Goal: Task Accomplishment & Management: Manage account settings

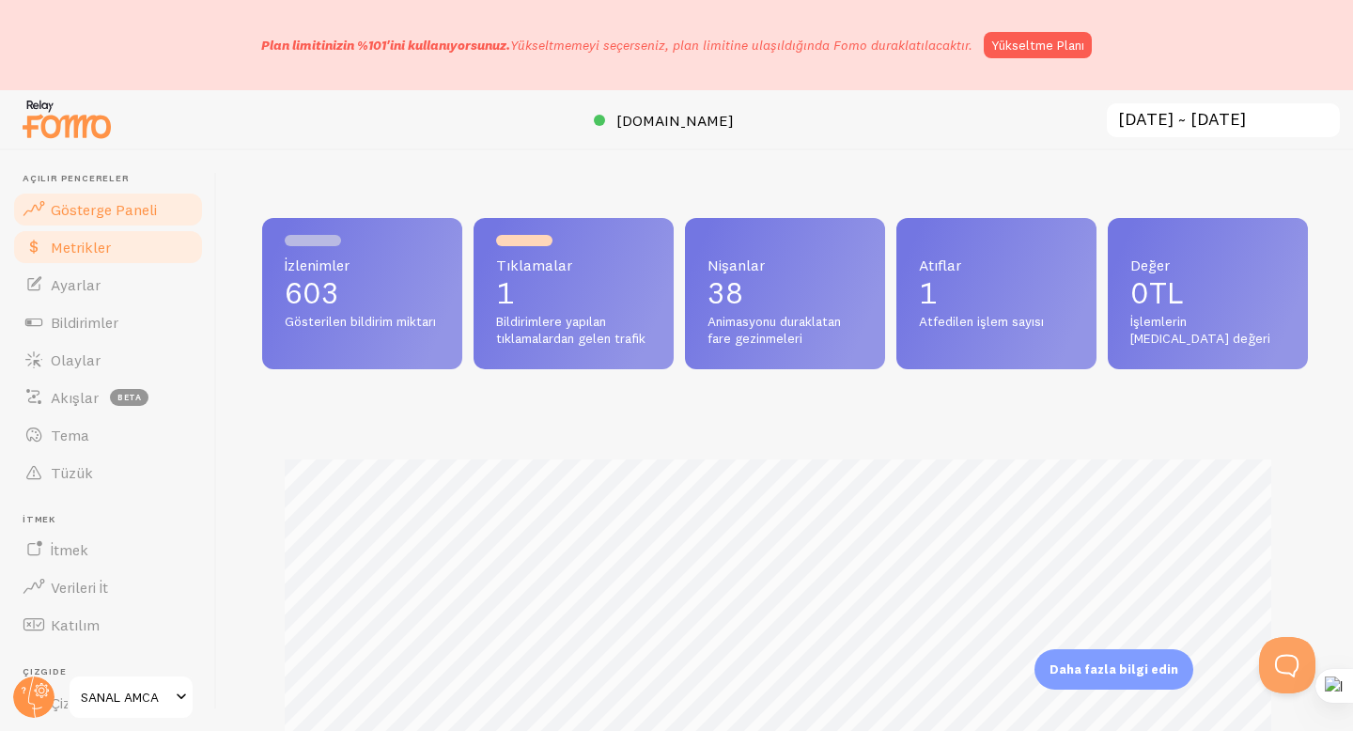
click at [105, 256] on span "Metrikler" at bounding box center [81, 247] width 60 height 19
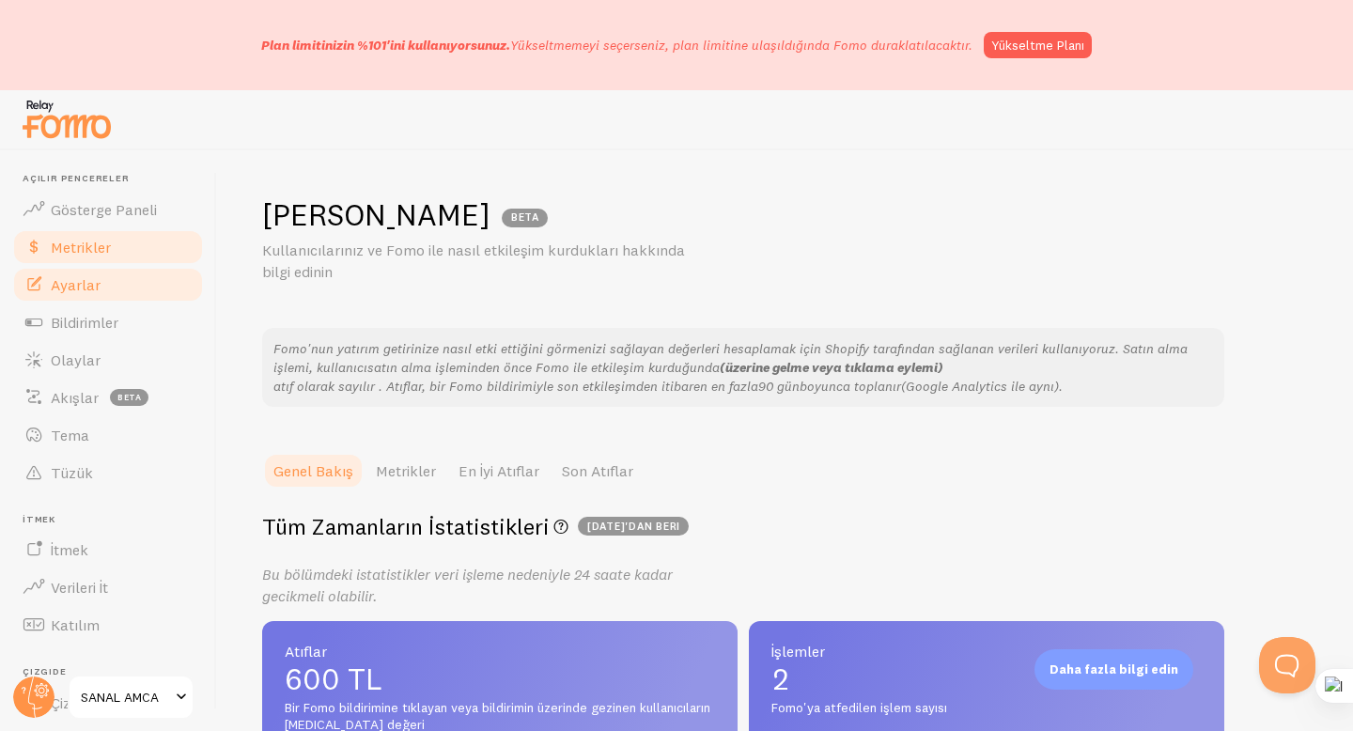
click at [98, 289] on font "Ayarlar" at bounding box center [76, 284] width 50 height 19
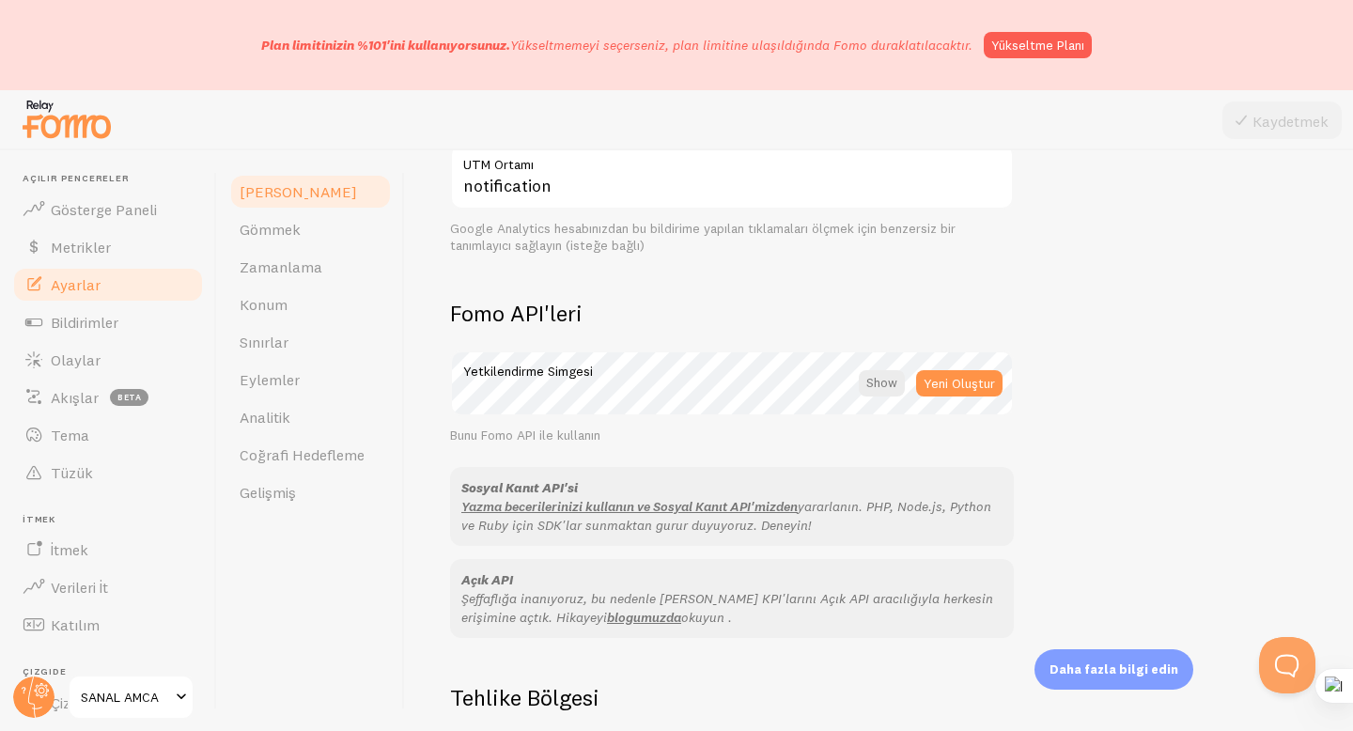
scroll to position [1149, 0]
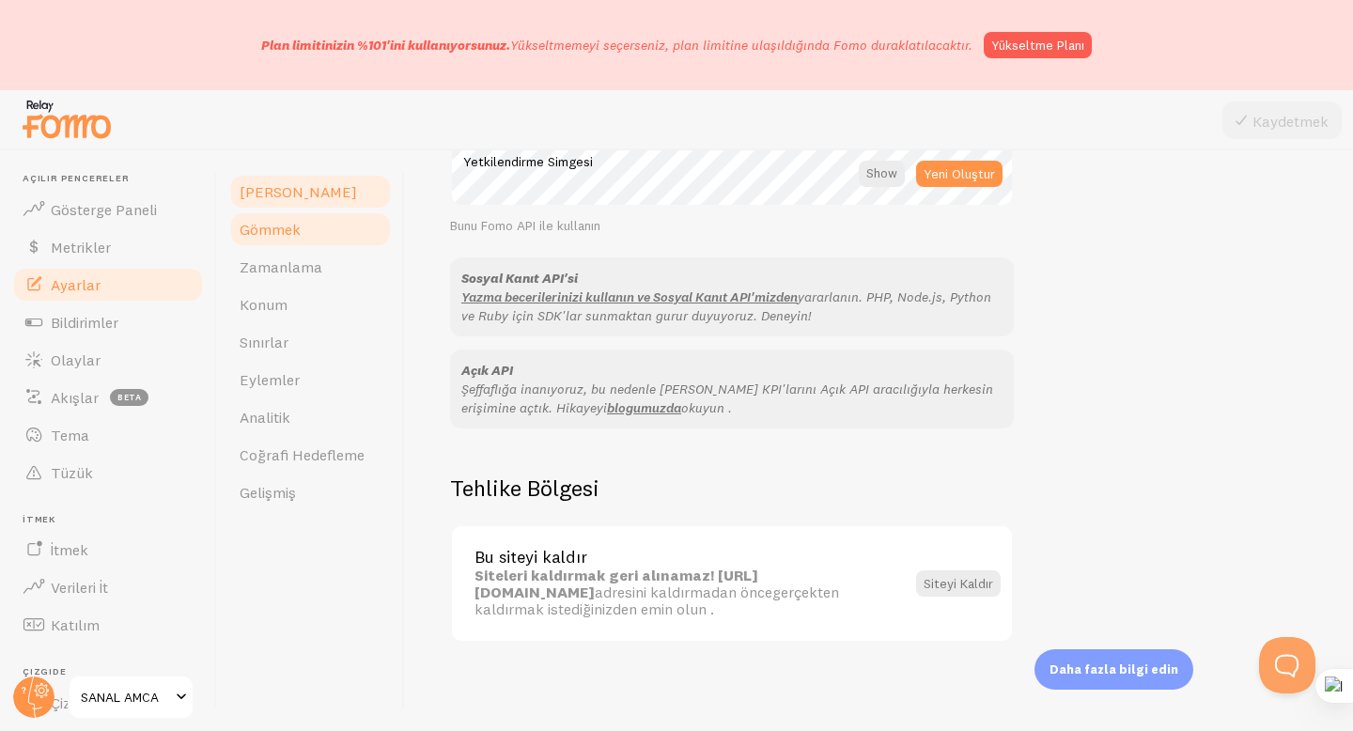
click at [303, 223] on link "Gömmek" at bounding box center [310, 229] width 164 height 38
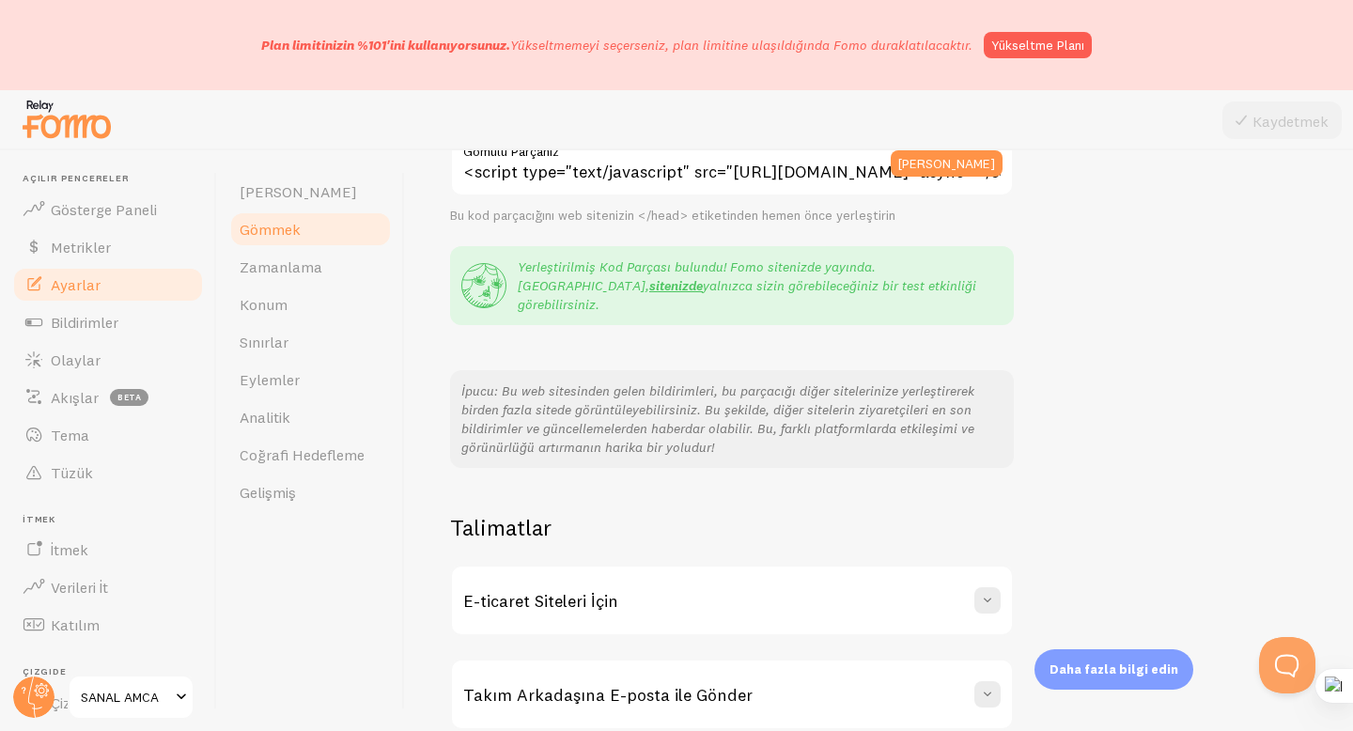
scroll to position [367, 0]
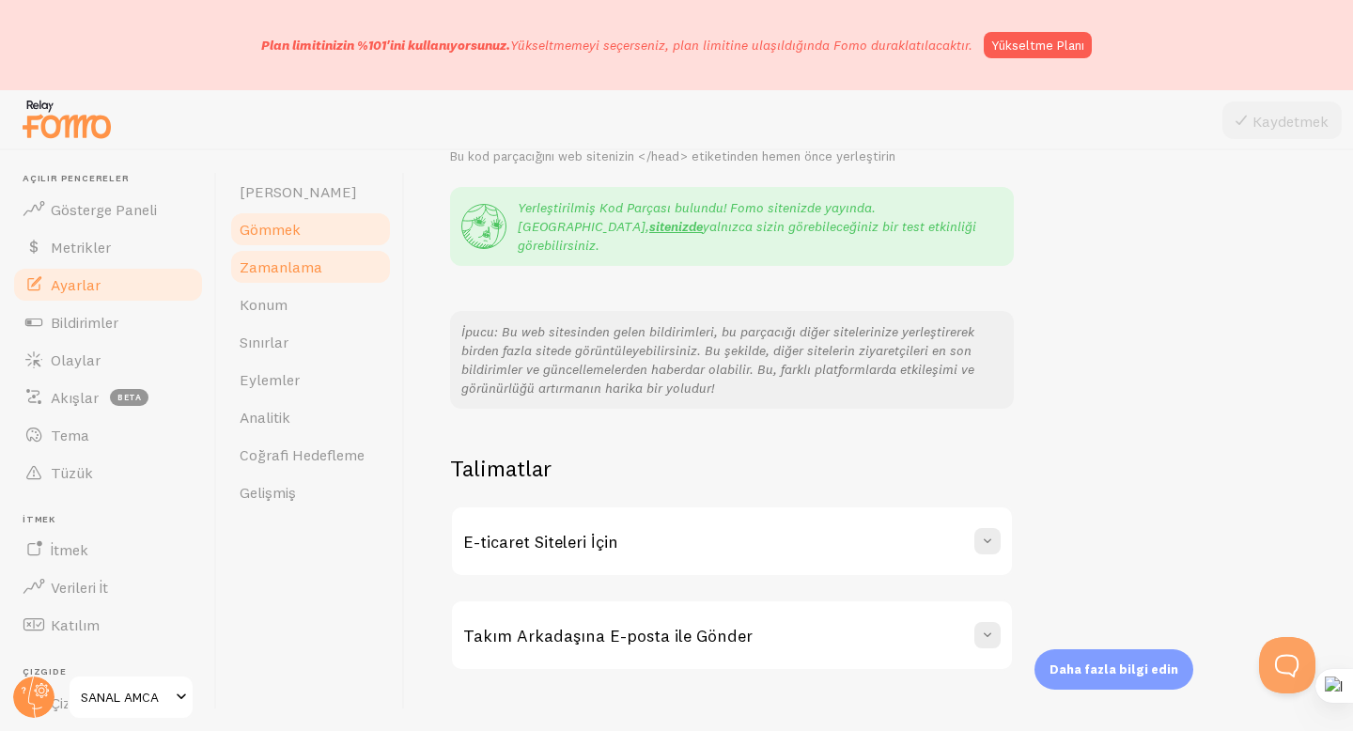
click at [274, 272] on font "Zamanlama" at bounding box center [281, 266] width 83 height 19
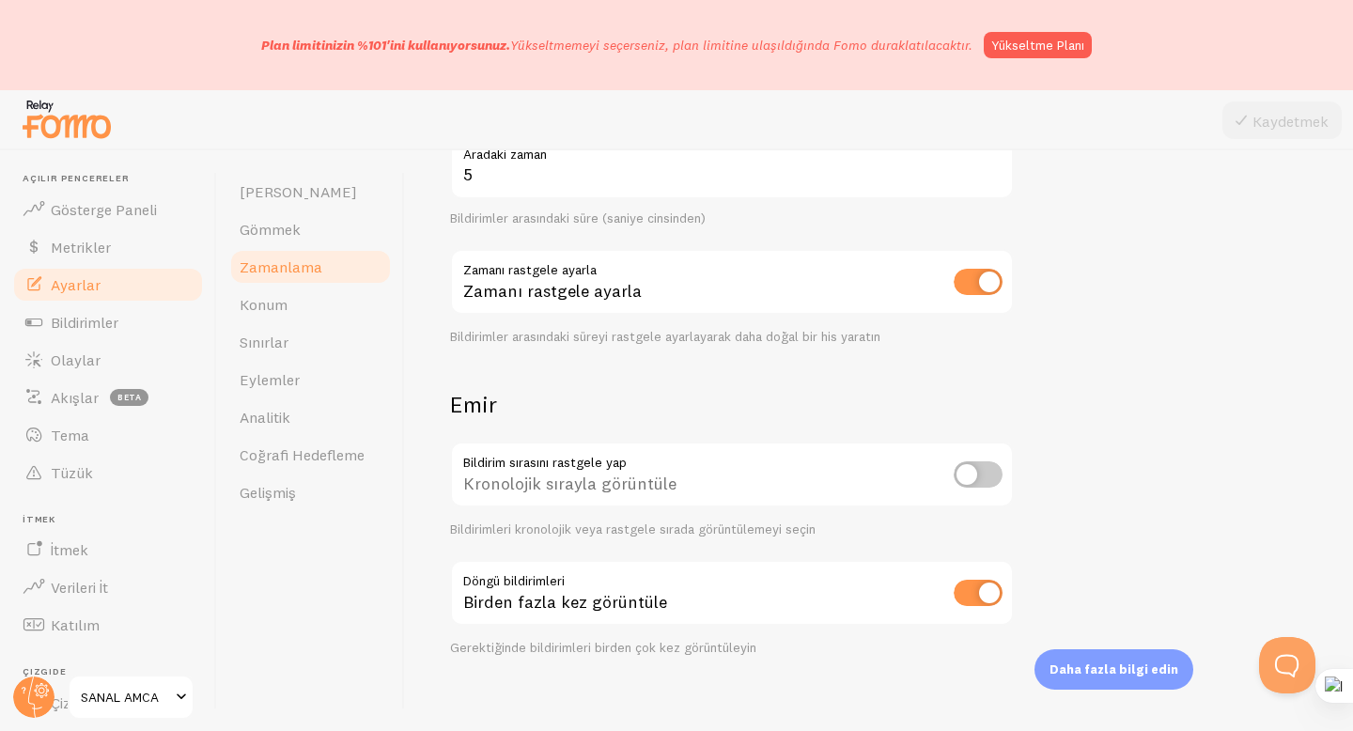
scroll to position [439, 0]
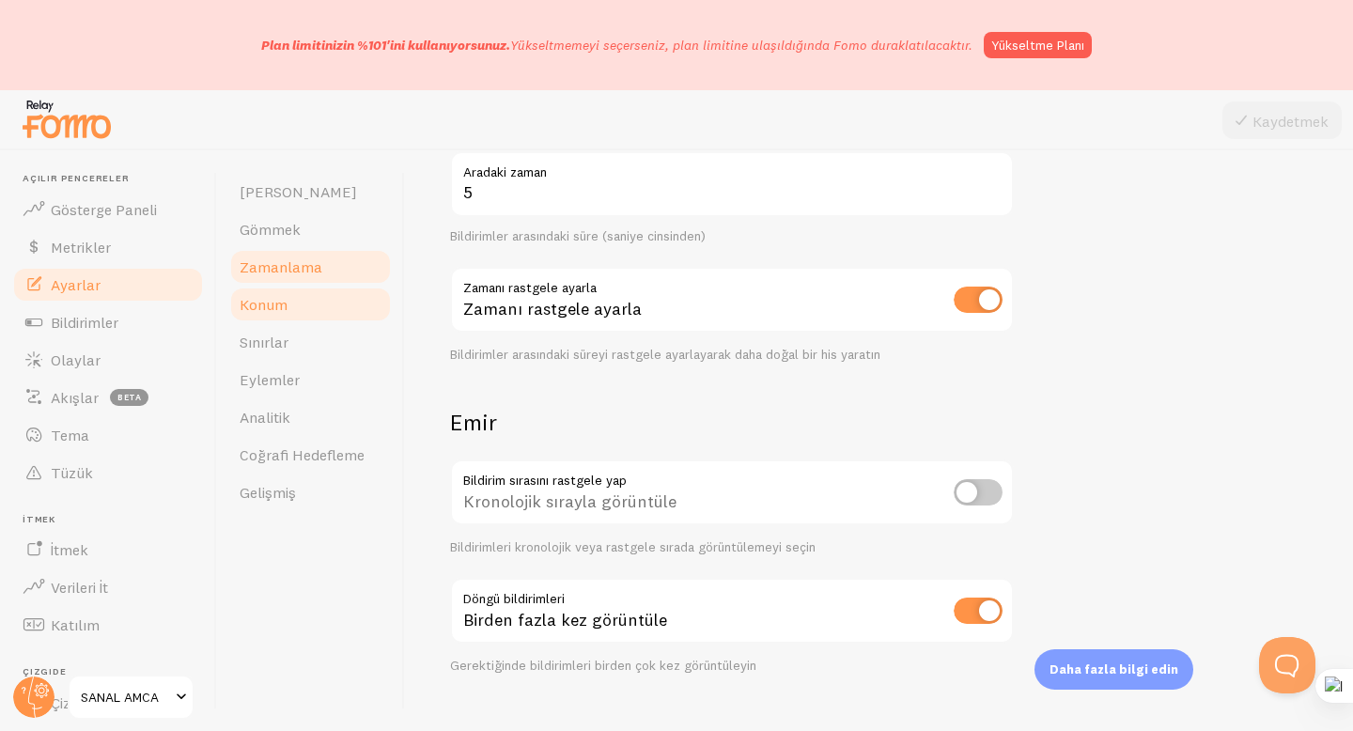
click at [273, 311] on font "Konum" at bounding box center [264, 304] width 48 height 19
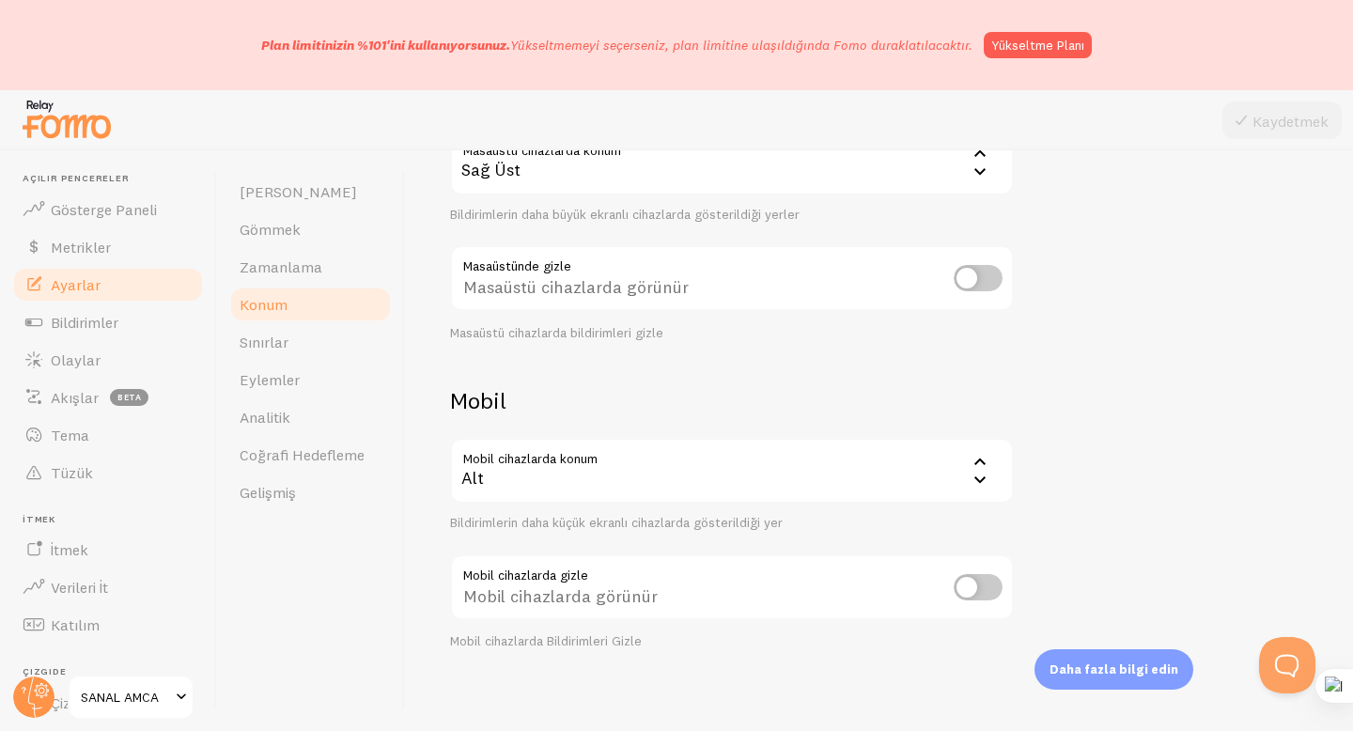
scroll to position [237, 0]
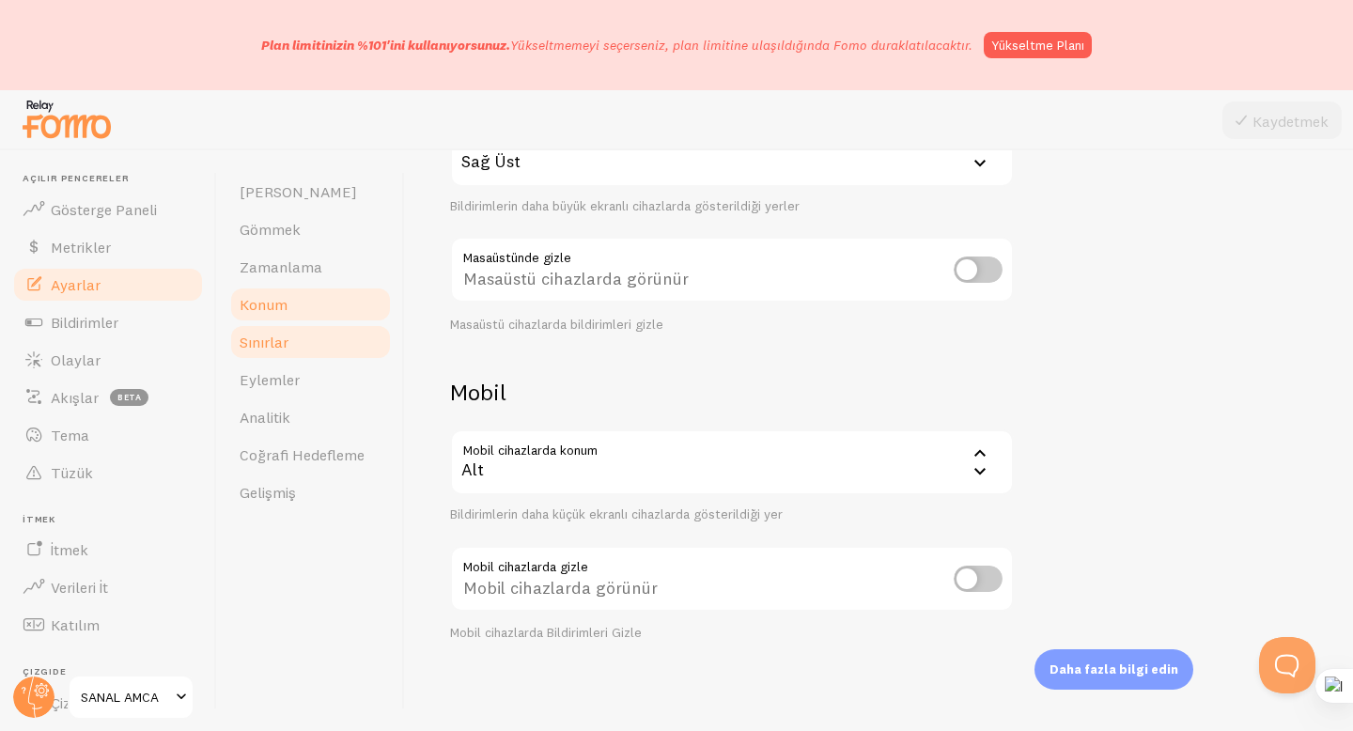
click at [288, 330] on link "Sınırlar" at bounding box center [310, 342] width 164 height 38
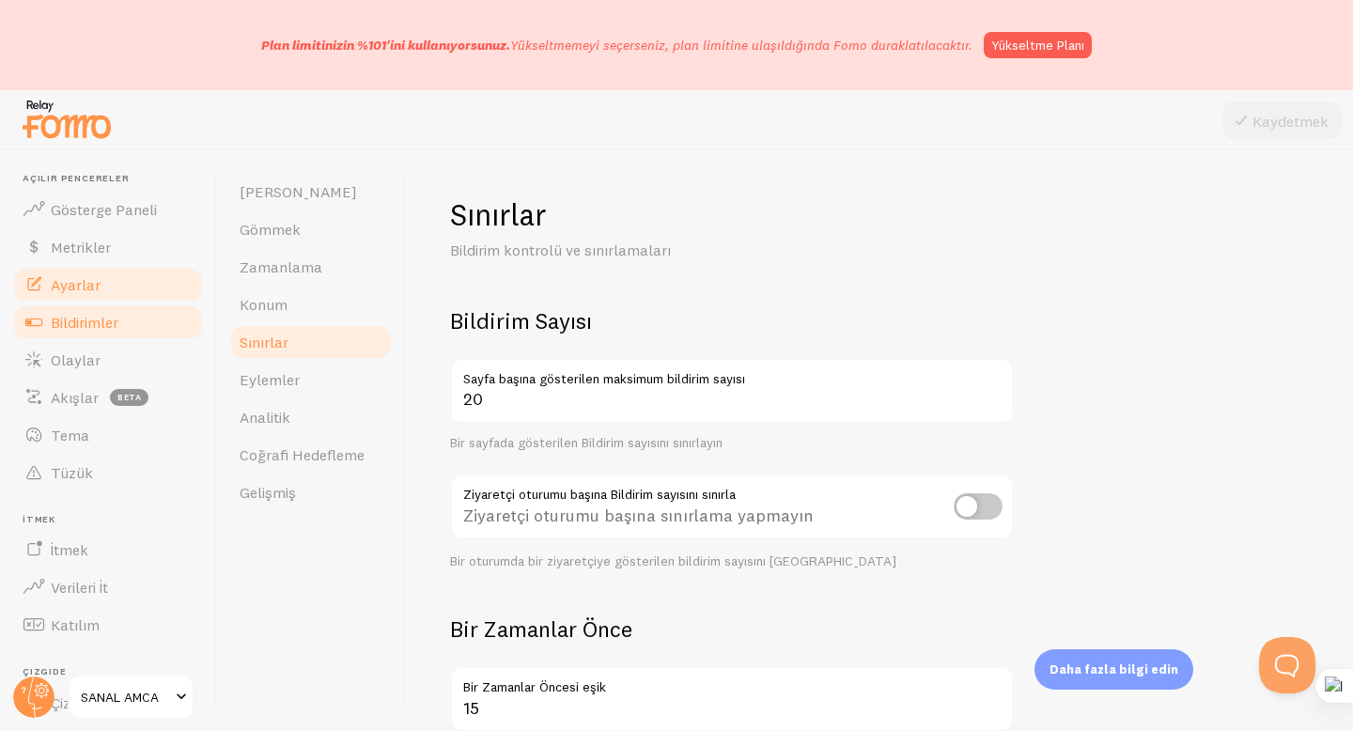
click at [118, 325] on font "Bildirimler" at bounding box center [85, 322] width 68 height 19
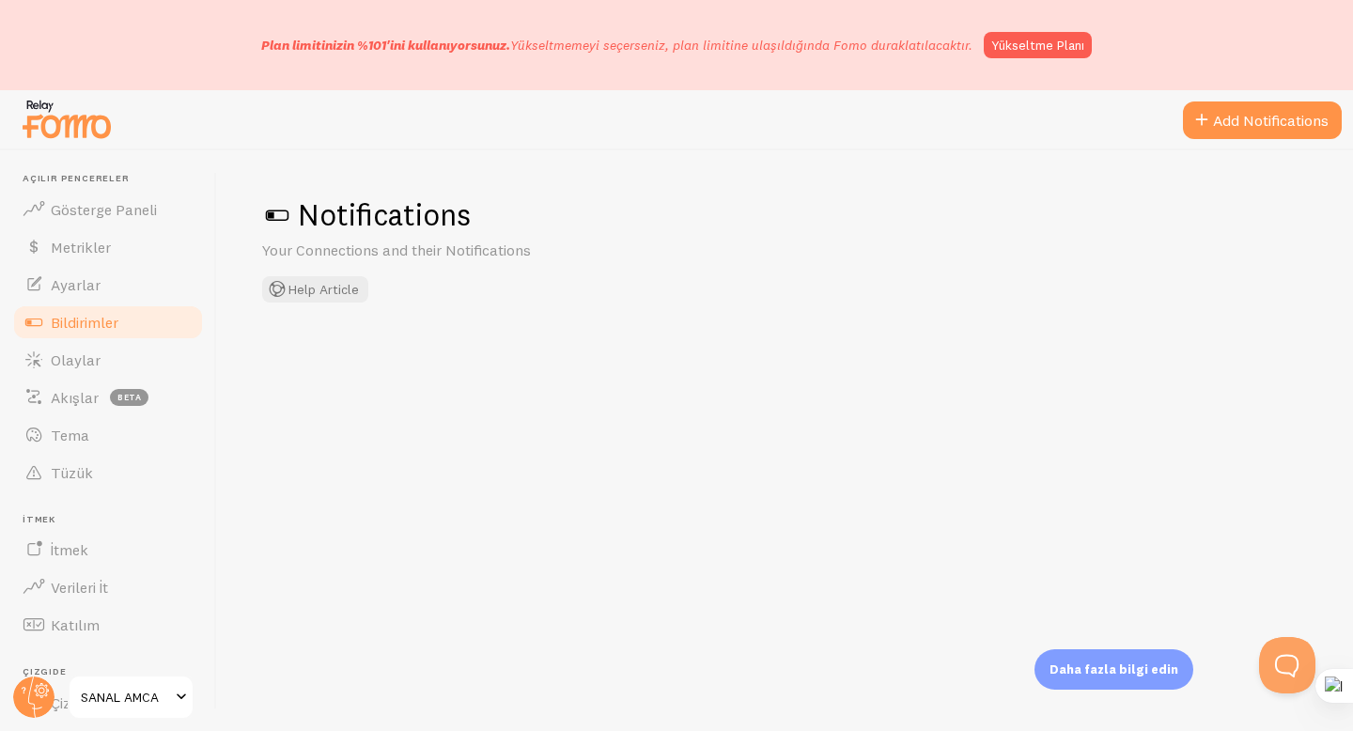
checkbox input "true"
checkbox input "false"
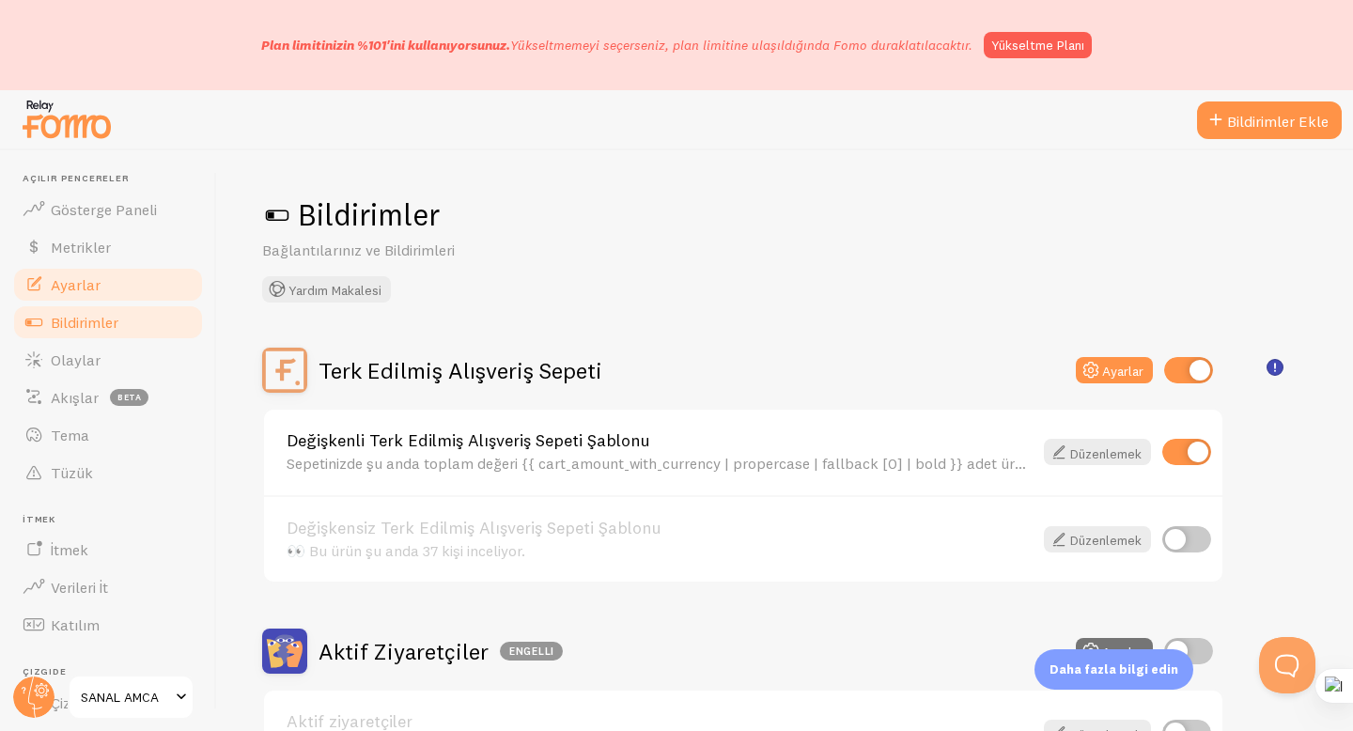
click at [98, 285] on font "Ayarlar" at bounding box center [76, 284] width 50 height 19
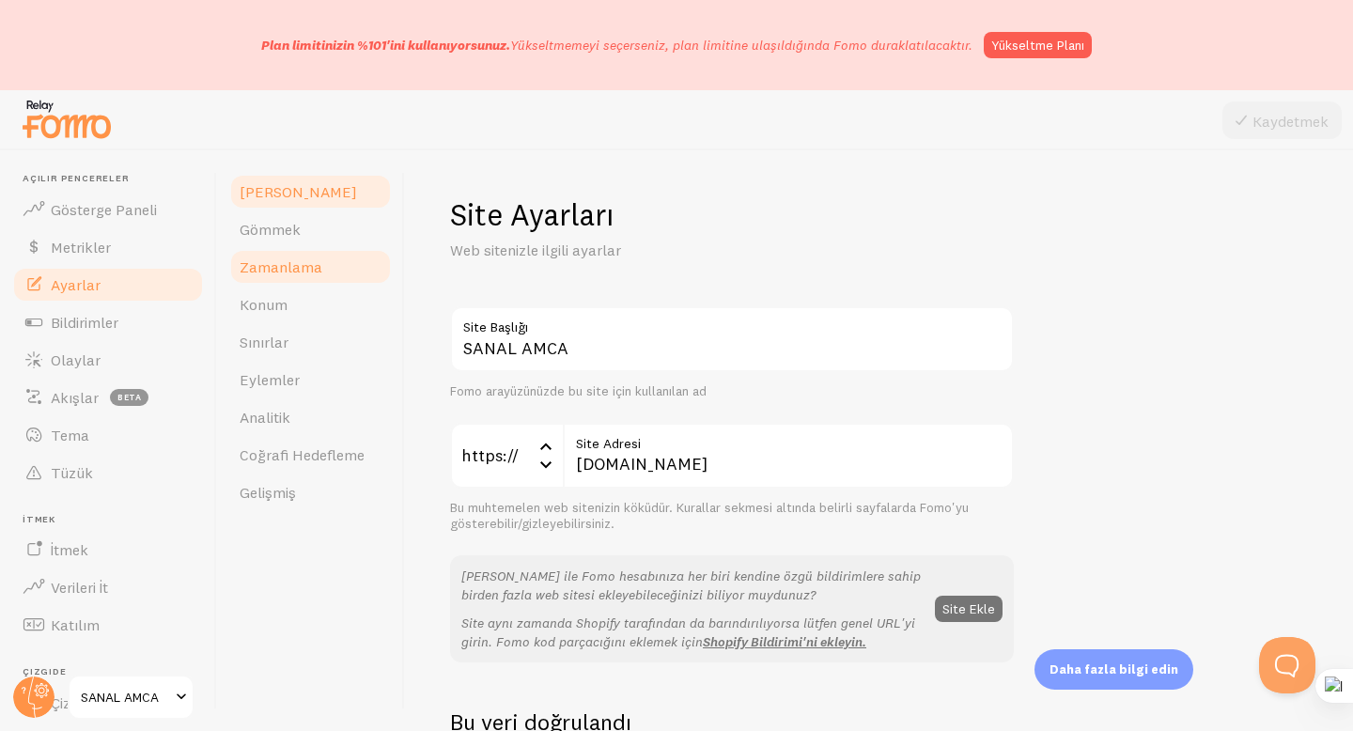
click at [329, 274] on link "Zamanlama" at bounding box center [310, 267] width 164 height 38
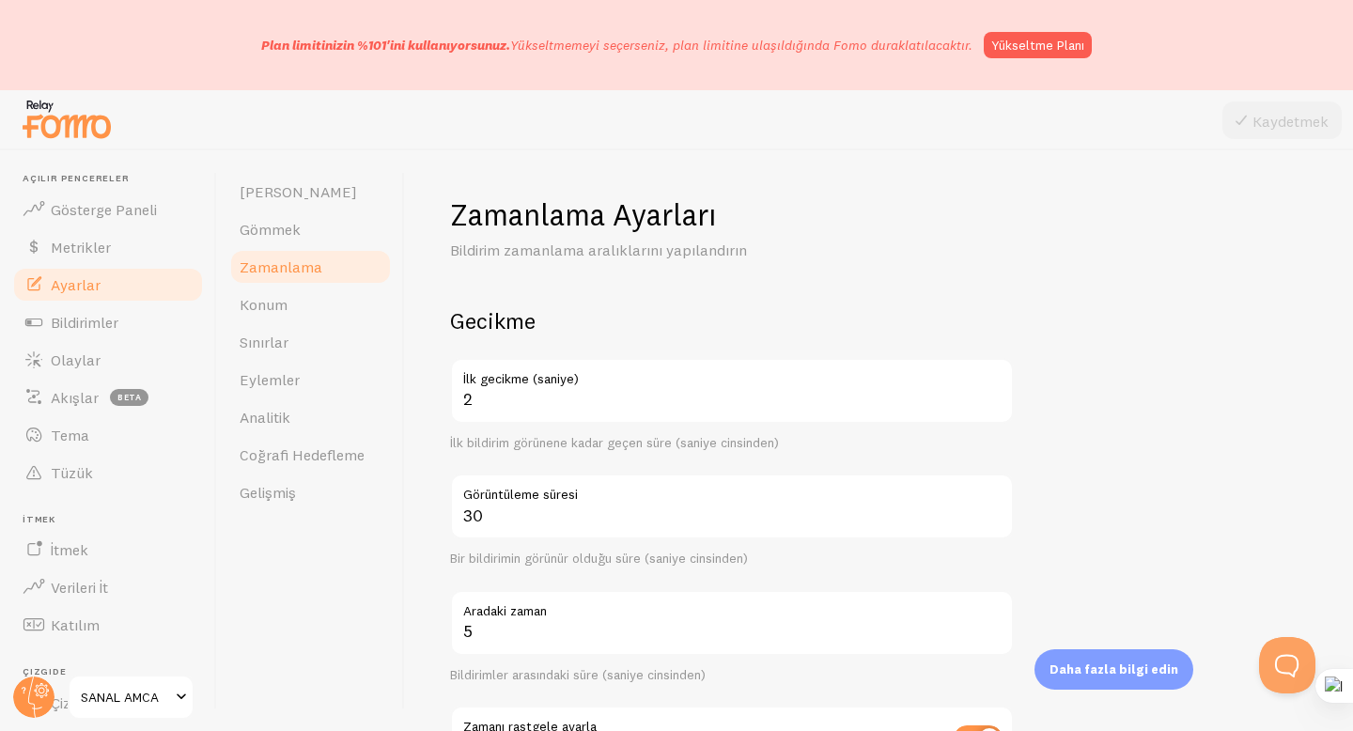
scroll to position [121, 0]
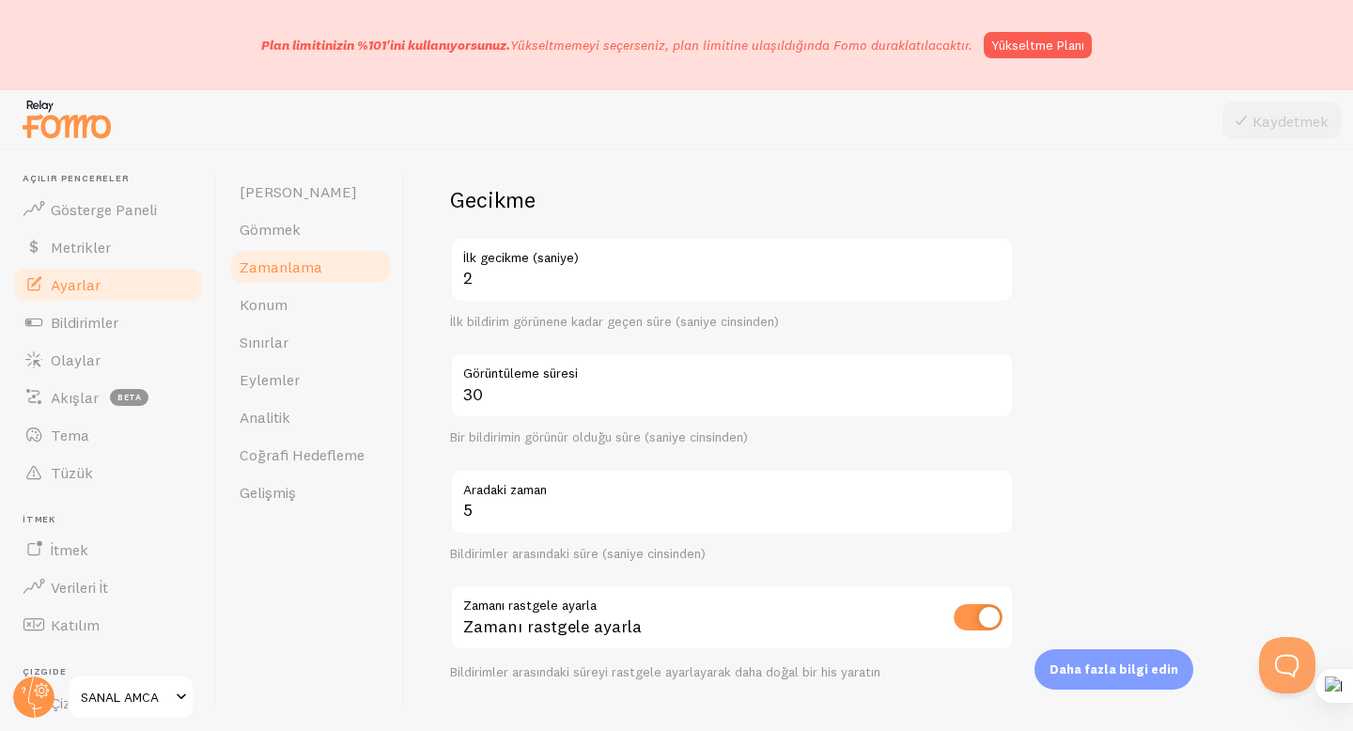
click at [45, 124] on img at bounding box center [67, 119] width 94 height 48
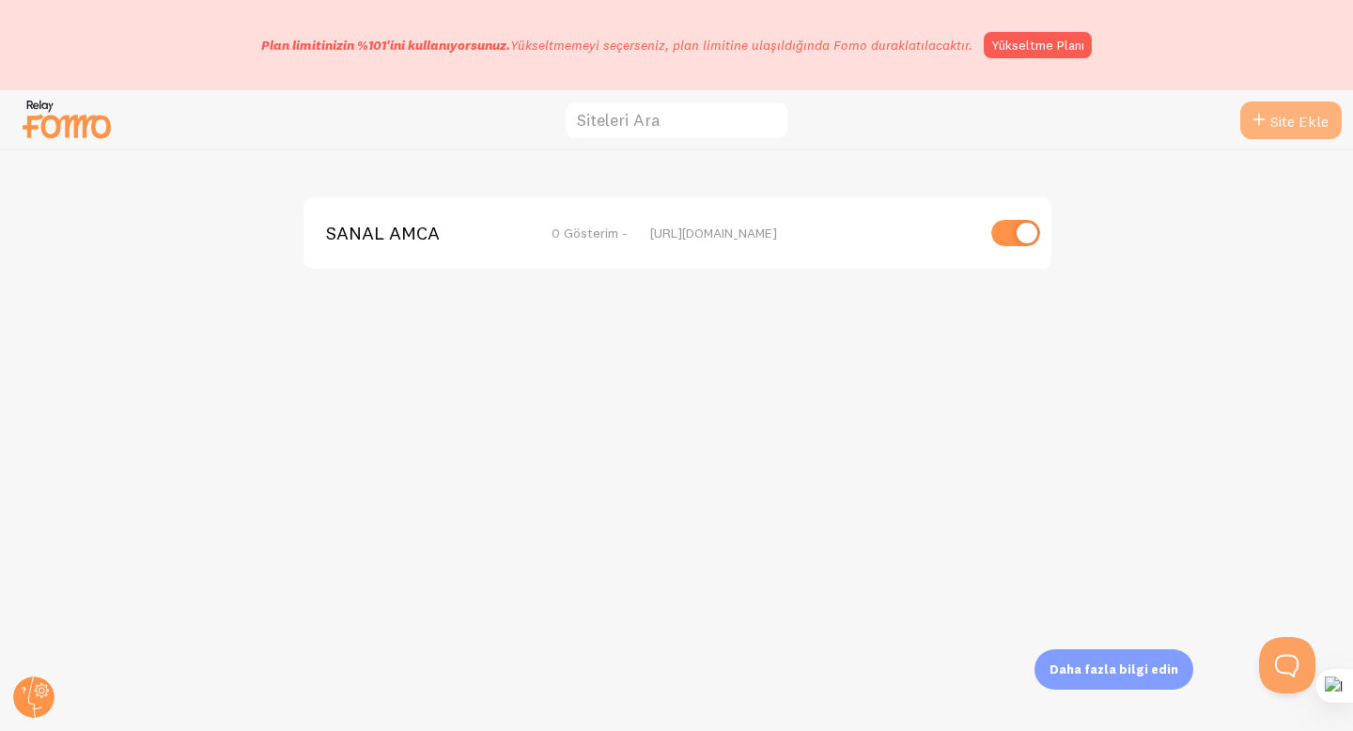
click at [1257, 121] on icon at bounding box center [1259, 120] width 23 height 23
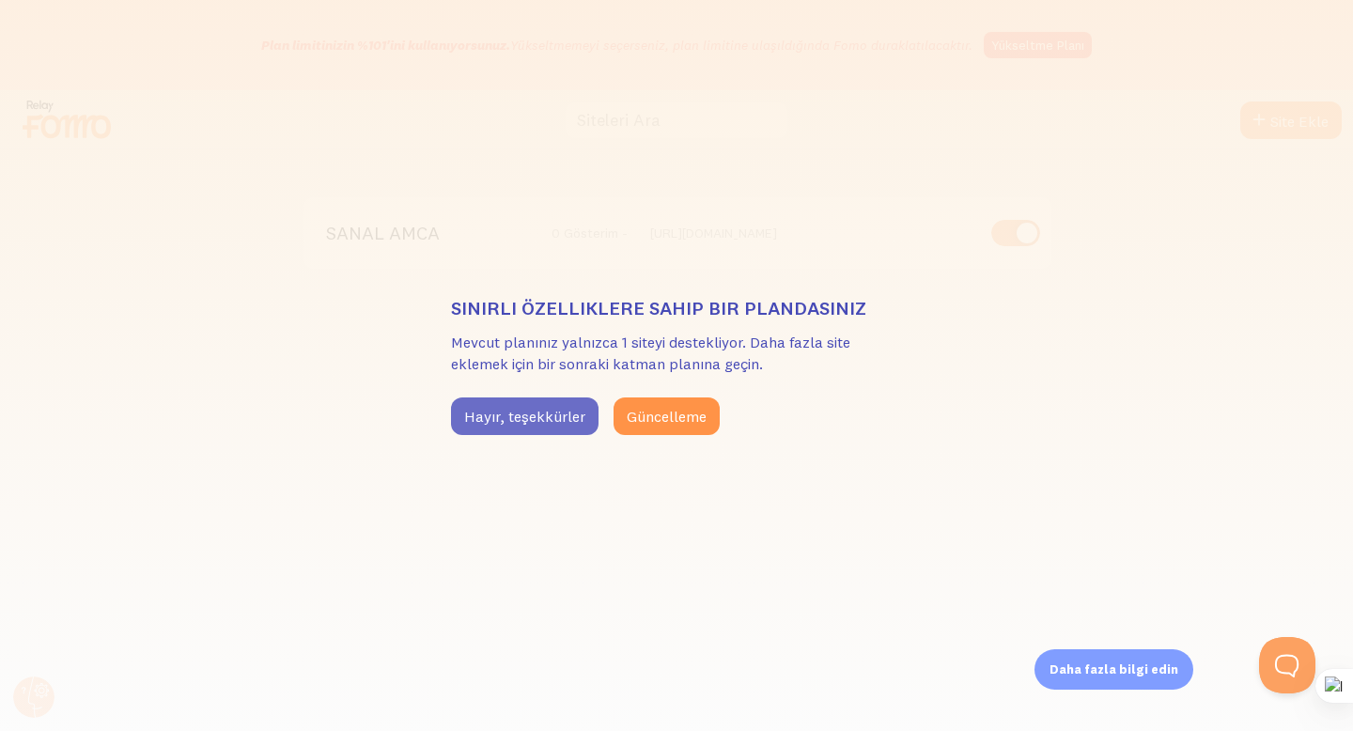
click at [532, 417] on font "Hayır, teşekkürler" at bounding box center [524, 416] width 121 height 19
